Goal: Task Accomplishment & Management: Manage account settings

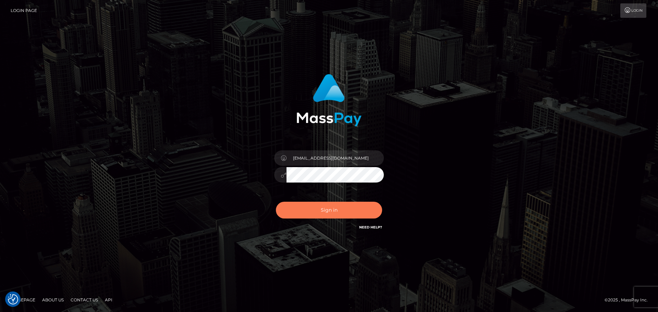
click at [330, 212] on button "Sign in" at bounding box center [329, 210] width 106 height 17
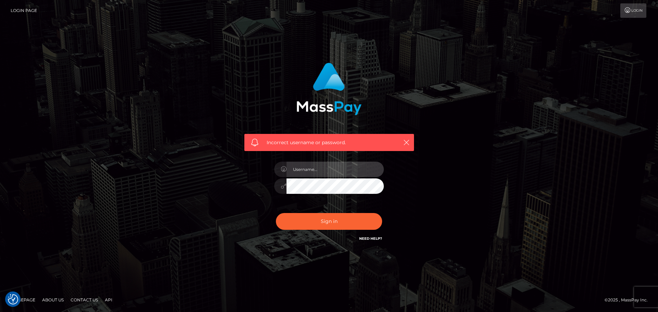
click at [307, 172] on input "text" at bounding box center [335, 169] width 97 height 15
click at [284, 167] on icon at bounding box center [284, 169] width 6 height 5
click at [631, 16] on link "Login" at bounding box center [634, 10] width 26 height 14
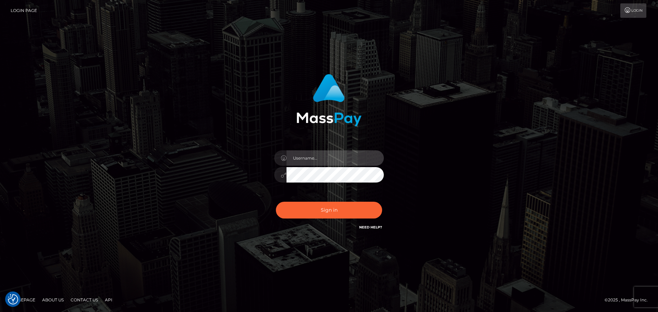
click at [336, 157] on input "text" at bounding box center [335, 158] width 97 height 15
type input "tinylittleElle"
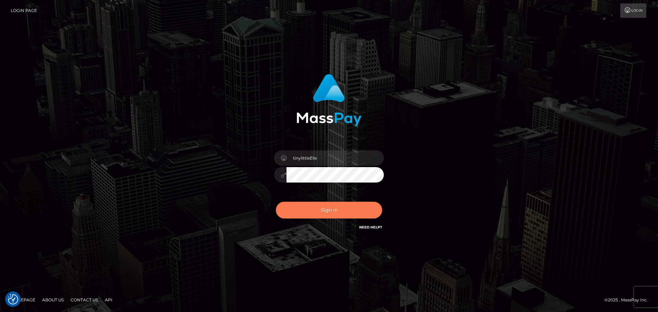
click at [316, 213] on button "Sign in" at bounding box center [329, 210] width 106 height 17
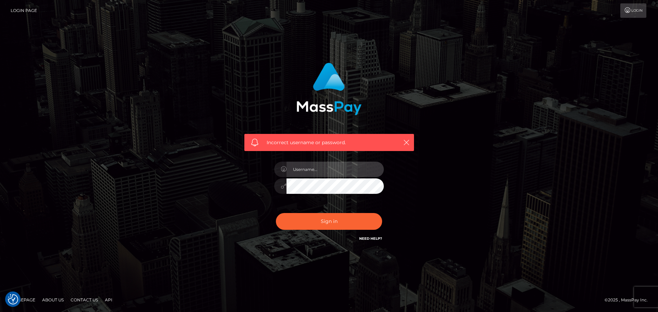
click at [312, 170] on input "text" at bounding box center [335, 169] width 97 height 15
type input "meowtOfControl"
click at [321, 230] on div "Sign in Need Help?" at bounding box center [329, 224] width 120 height 31
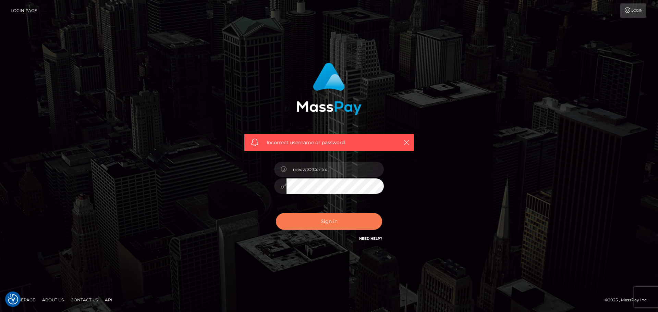
click at [312, 223] on button "Sign in" at bounding box center [329, 221] width 106 height 17
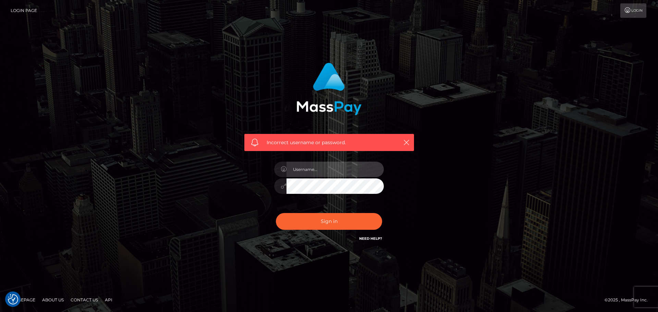
click at [312, 163] on input "text" at bounding box center [335, 169] width 97 height 15
type input "tinylittleElle"
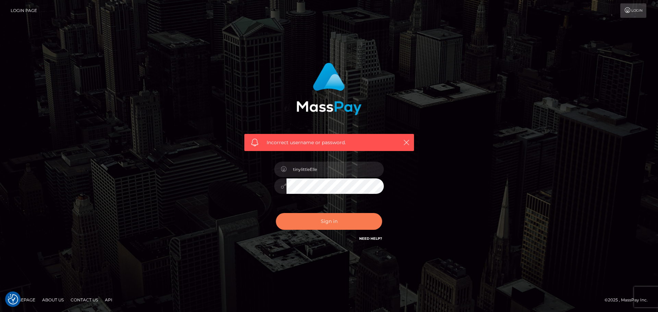
click at [335, 214] on button "Sign in" at bounding box center [329, 221] width 106 height 17
click at [635, 4] on link "Login" at bounding box center [634, 10] width 26 height 14
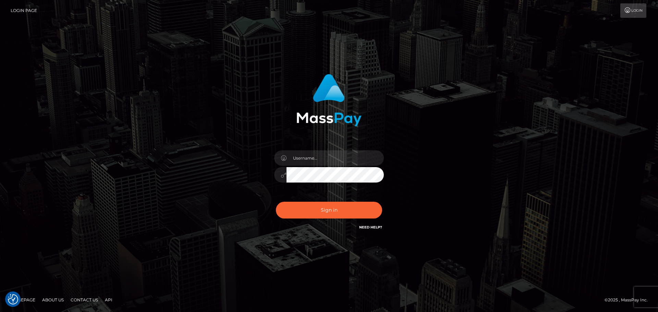
click at [364, 224] on div "Sign in Need Help?" at bounding box center [329, 213] width 120 height 31
click at [371, 226] on link "Need Help?" at bounding box center [370, 227] width 23 height 4
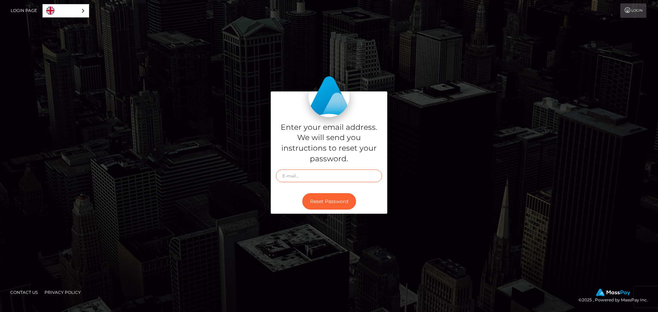
click at [304, 177] on input "text" at bounding box center [329, 176] width 106 height 13
type input "saucylittleelle@gmail.com"
click at [326, 201] on button "Reset Password" at bounding box center [329, 201] width 54 height 17
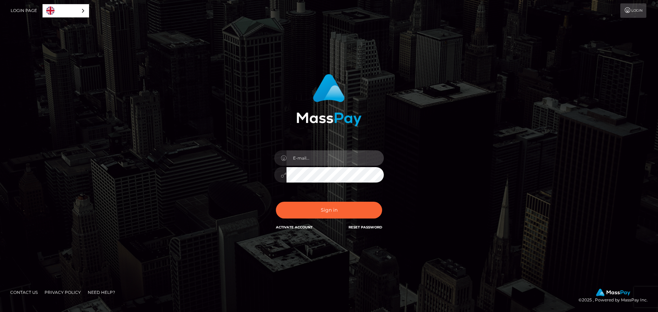
click at [315, 158] on input "email" at bounding box center [335, 158] width 97 height 15
type input "[EMAIL_ADDRESS][DOMAIN_NAME]"
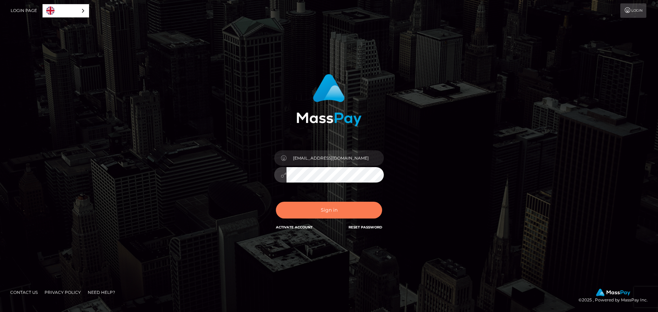
click at [326, 208] on button "Sign in" at bounding box center [329, 210] width 106 height 17
